Goal: Navigation & Orientation: Go to known website

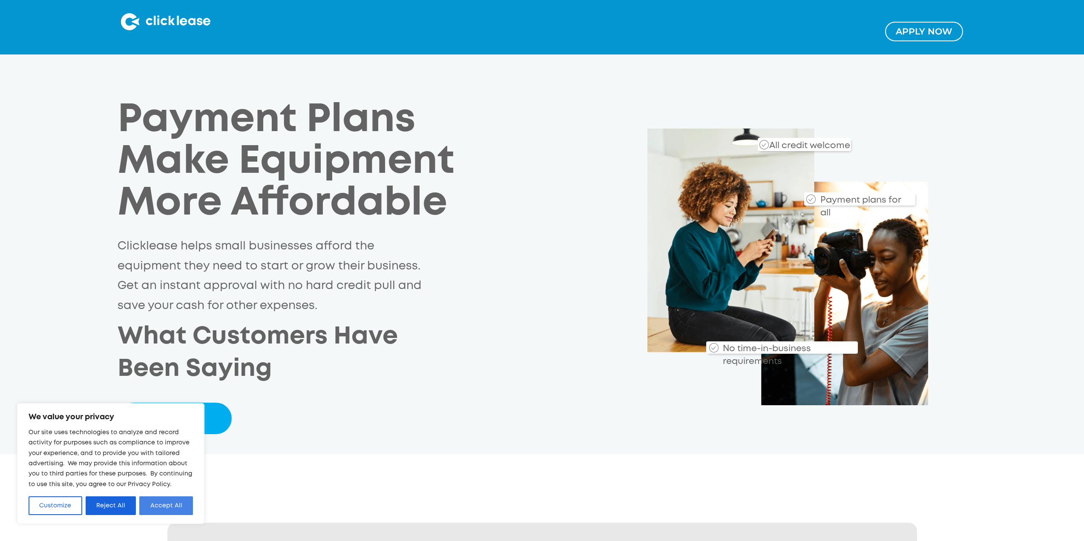
click at [158, 509] on button "Accept All" at bounding box center [166, 505] width 54 height 19
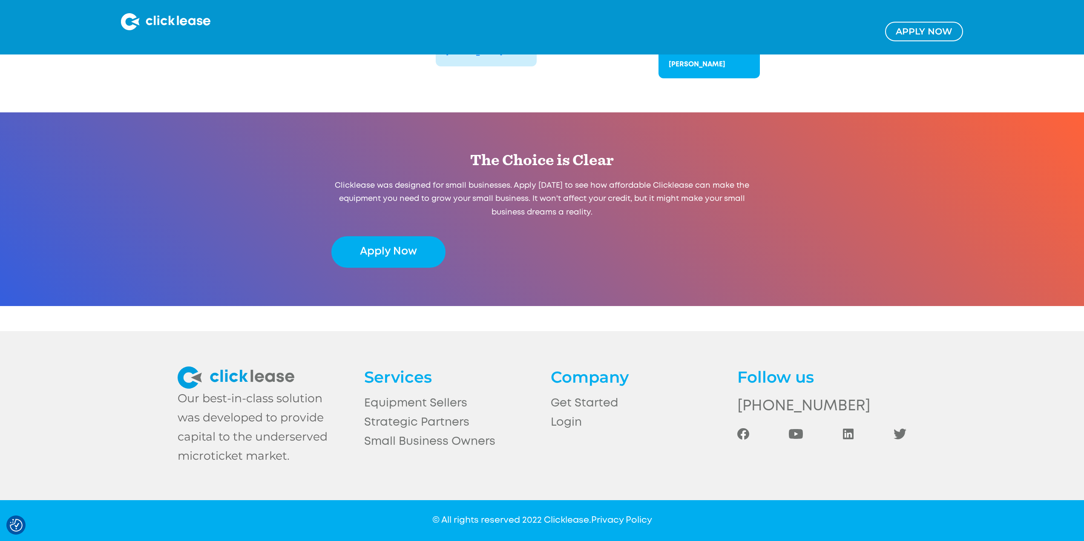
scroll to position [1647, 0]
click at [568, 426] on link "Login" at bounding box center [635, 422] width 169 height 19
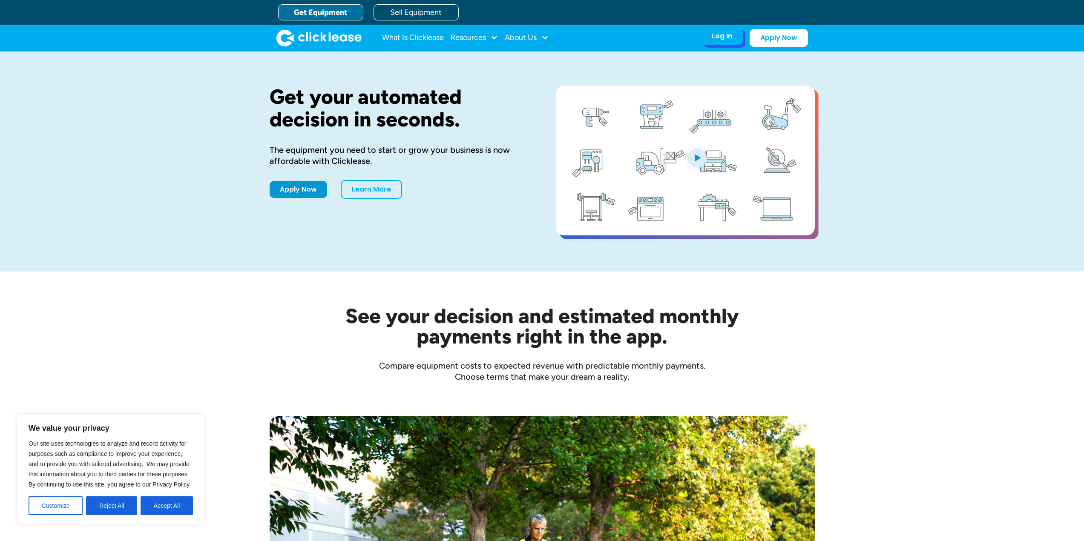
click at [722, 41] on div "Log In Account login I use Clicklease to get my equipment Partner Portal I offe…" at bounding box center [722, 36] width 42 height 18
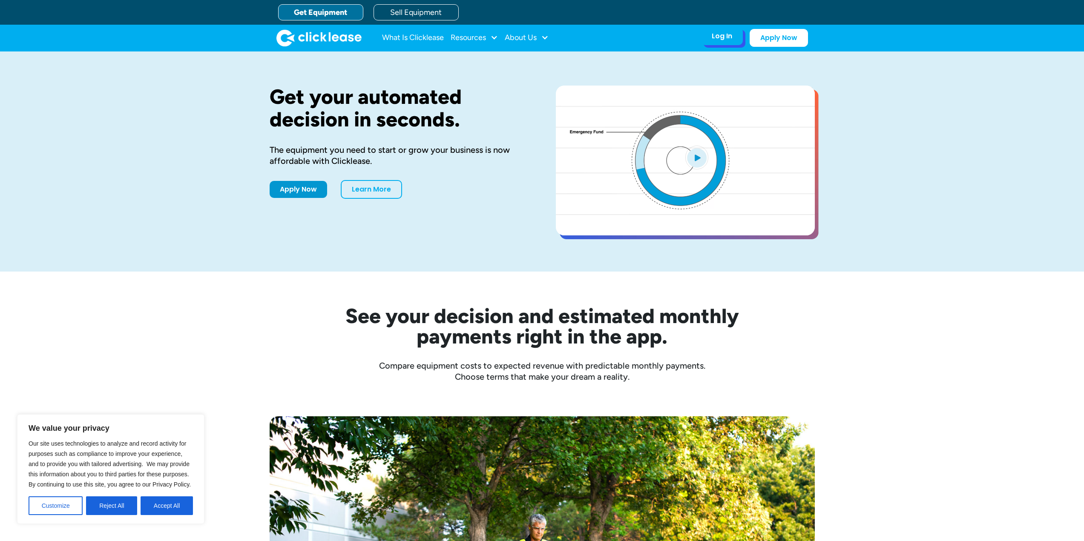
click at [722, 36] on div "Log In" at bounding box center [721, 36] width 20 height 9
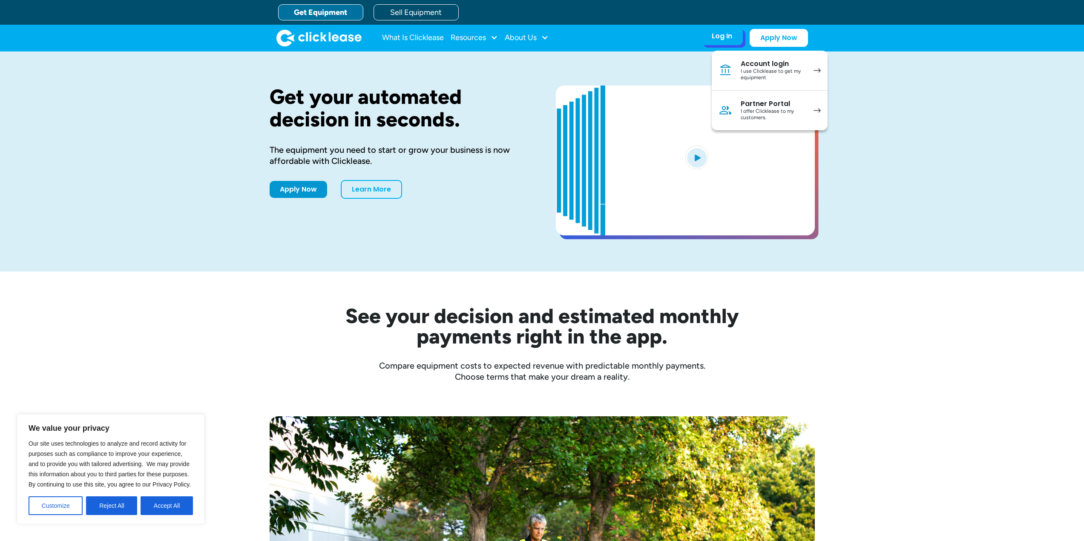
click at [755, 69] on div "I use Clicklease to get my equipment" at bounding box center [772, 74] width 64 height 13
